Goal: Task Accomplishment & Management: Complete application form

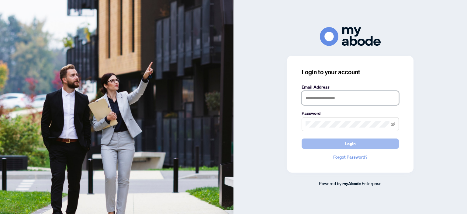
type input "**********"
click at [350, 143] on span "Login" at bounding box center [350, 144] width 11 height 10
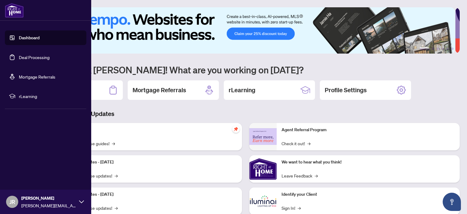
click at [19, 55] on link "Deal Processing" at bounding box center [34, 56] width 31 height 5
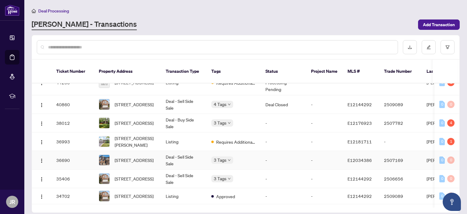
scroll to position [198, 0]
click at [124, 135] on span "[STREET_ADDRESS][PERSON_NAME]" at bounding box center [135, 141] width 41 height 13
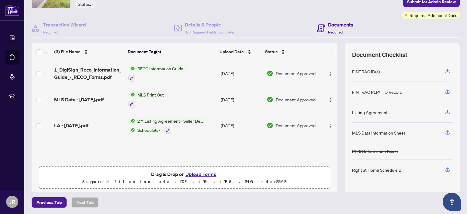
scroll to position [40, 0]
click at [203, 171] on button "Upload Forms" at bounding box center [201, 174] width 34 height 8
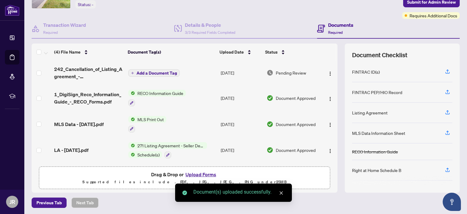
click at [153, 71] on span "Add a Document Tag" at bounding box center [156, 73] width 40 height 4
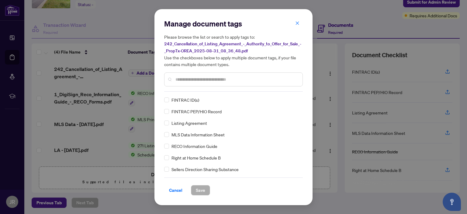
click at [199, 78] on input "text" at bounding box center [236, 79] width 122 height 7
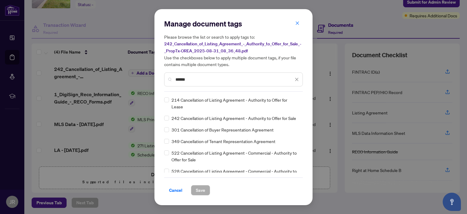
type input "******"
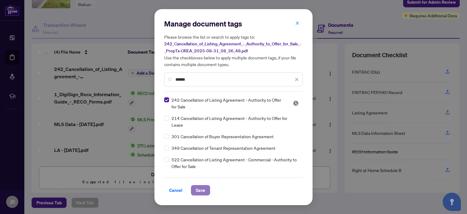
click at [204, 187] on span "Save" at bounding box center [200, 190] width 9 height 10
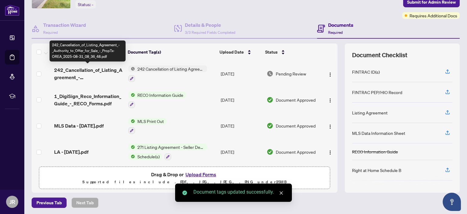
click at [163, 67] on span "242 Cancellation of Listing Agreement - Authority to Offer for Sale" at bounding box center [171, 68] width 72 height 7
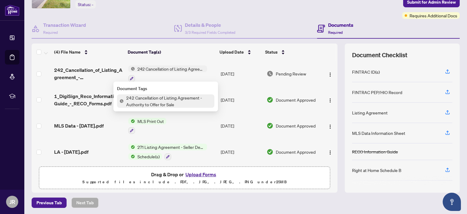
click at [155, 97] on span "242 Cancellation of Listing Agreement - Authority to Offer for Sale" at bounding box center [169, 100] width 91 height 13
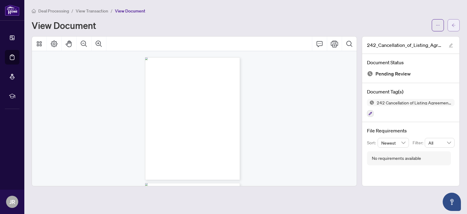
click at [453, 21] on span "button" at bounding box center [453, 25] width 4 height 10
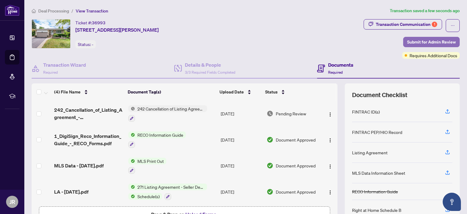
click at [424, 39] on span "Submit for Admin Review" at bounding box center [431, 42] width 49 height 10
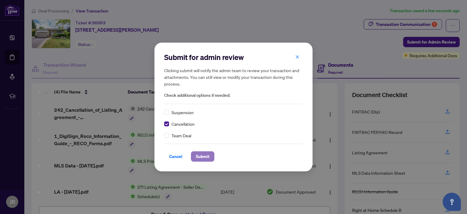
click at [203, 156] on span "Submit" at bounding box center [203, 156] width 14 height 10
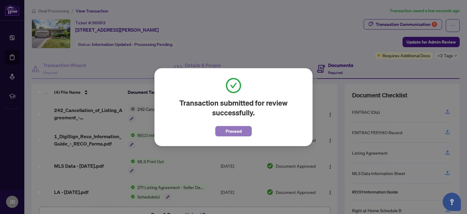
click at [232, 133] on span "Proceed" at bounding box center [233, 131] width 16 height 10
